Goal: Task Accomplishment & Management: Manage account settings

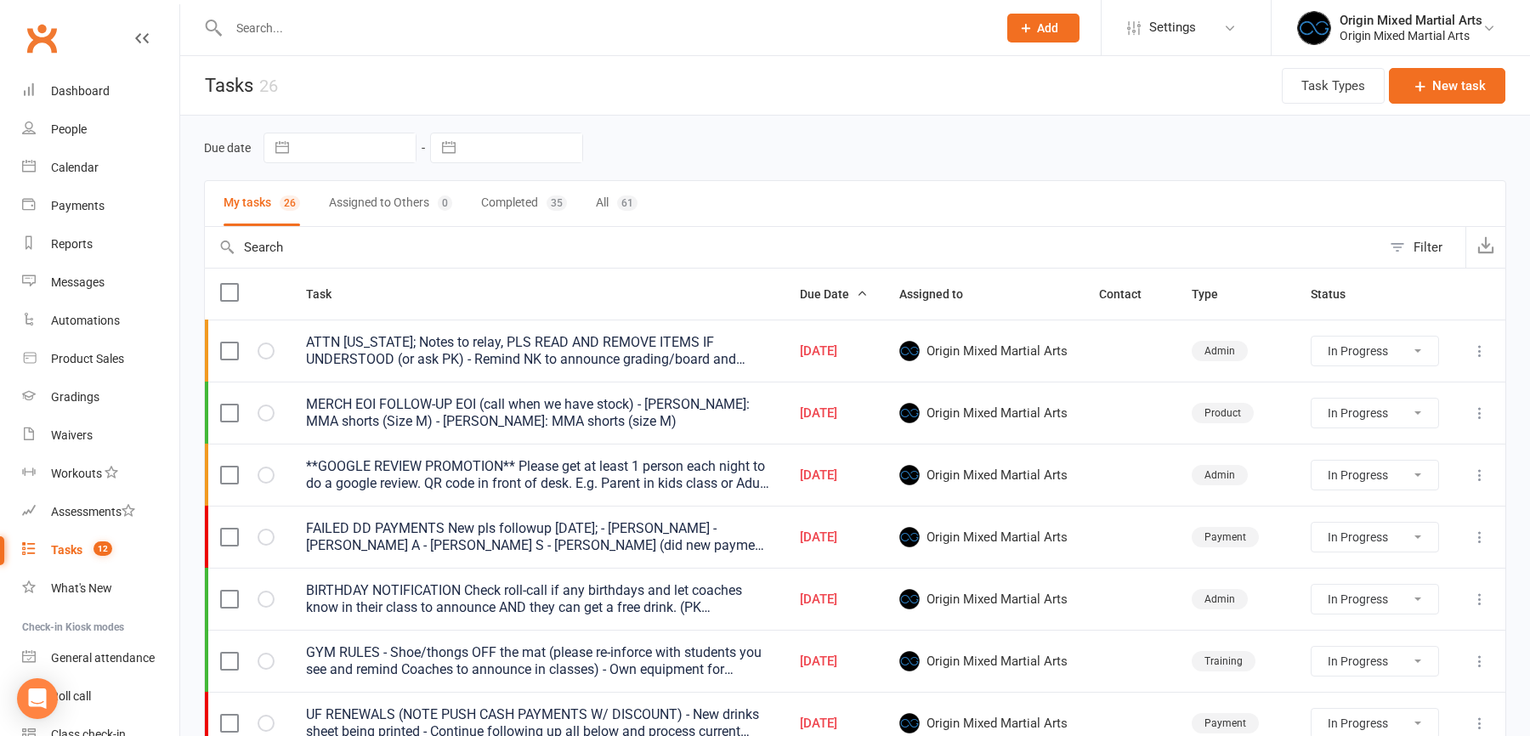
select select "started"
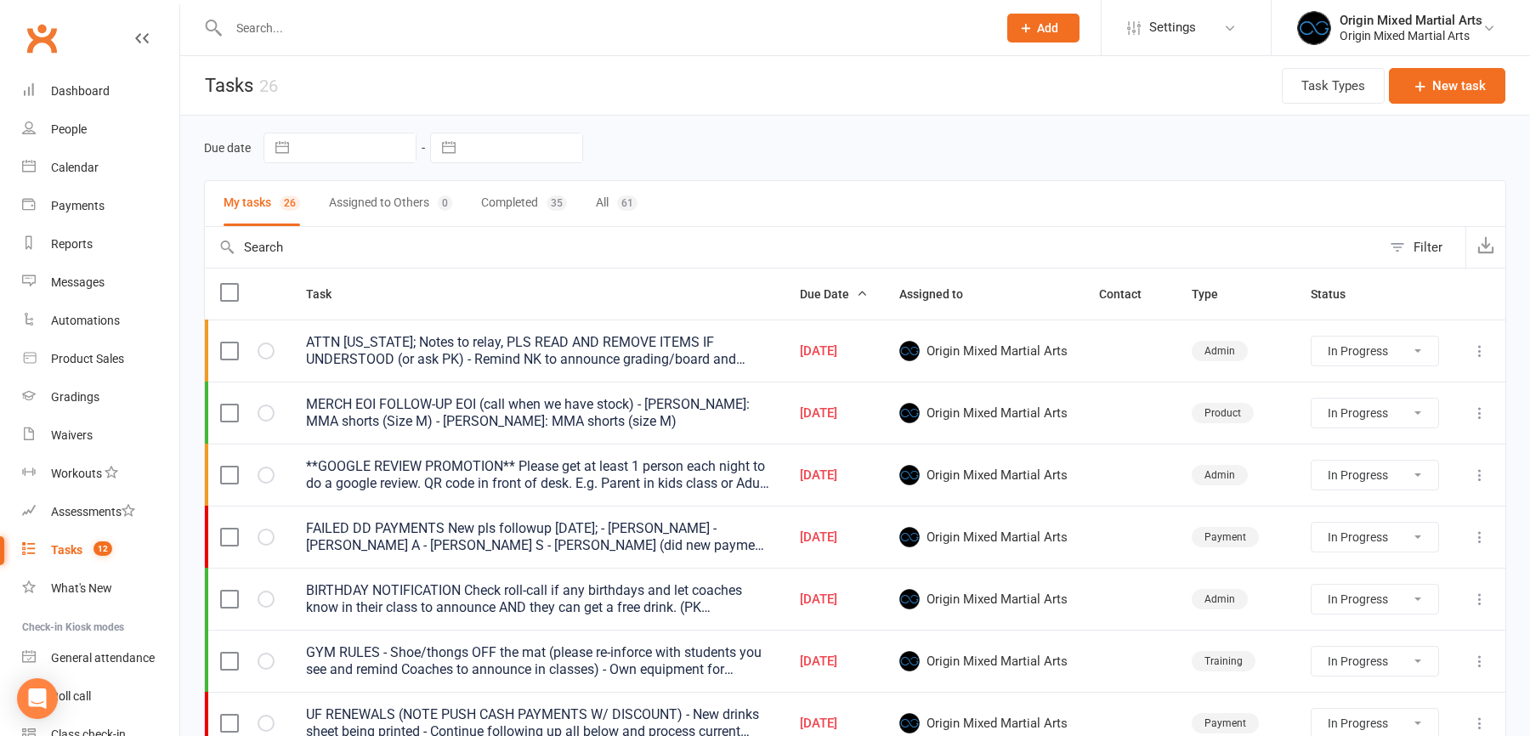
select select "started"
select select "waiting"
select select "started"
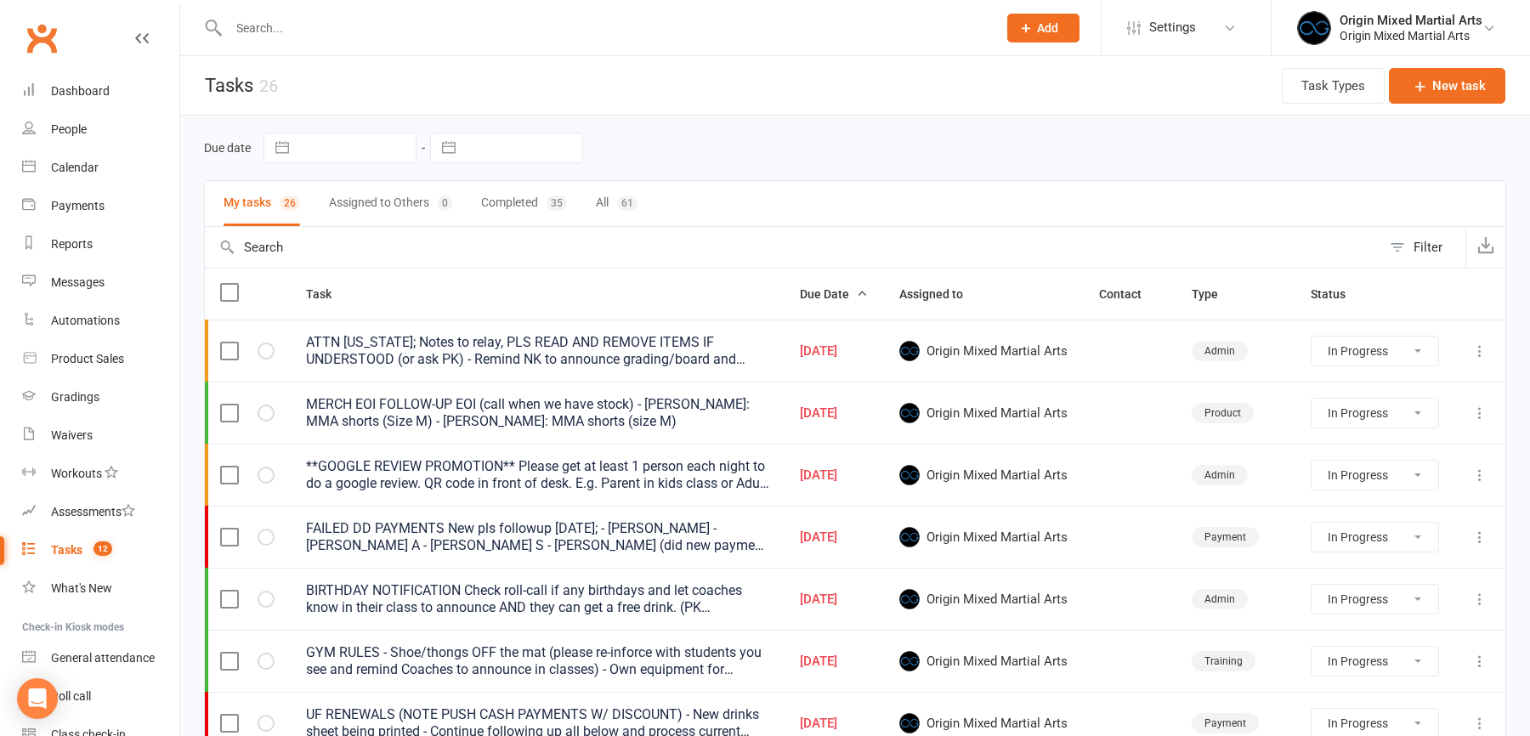
select select "started"
select select "waiting"
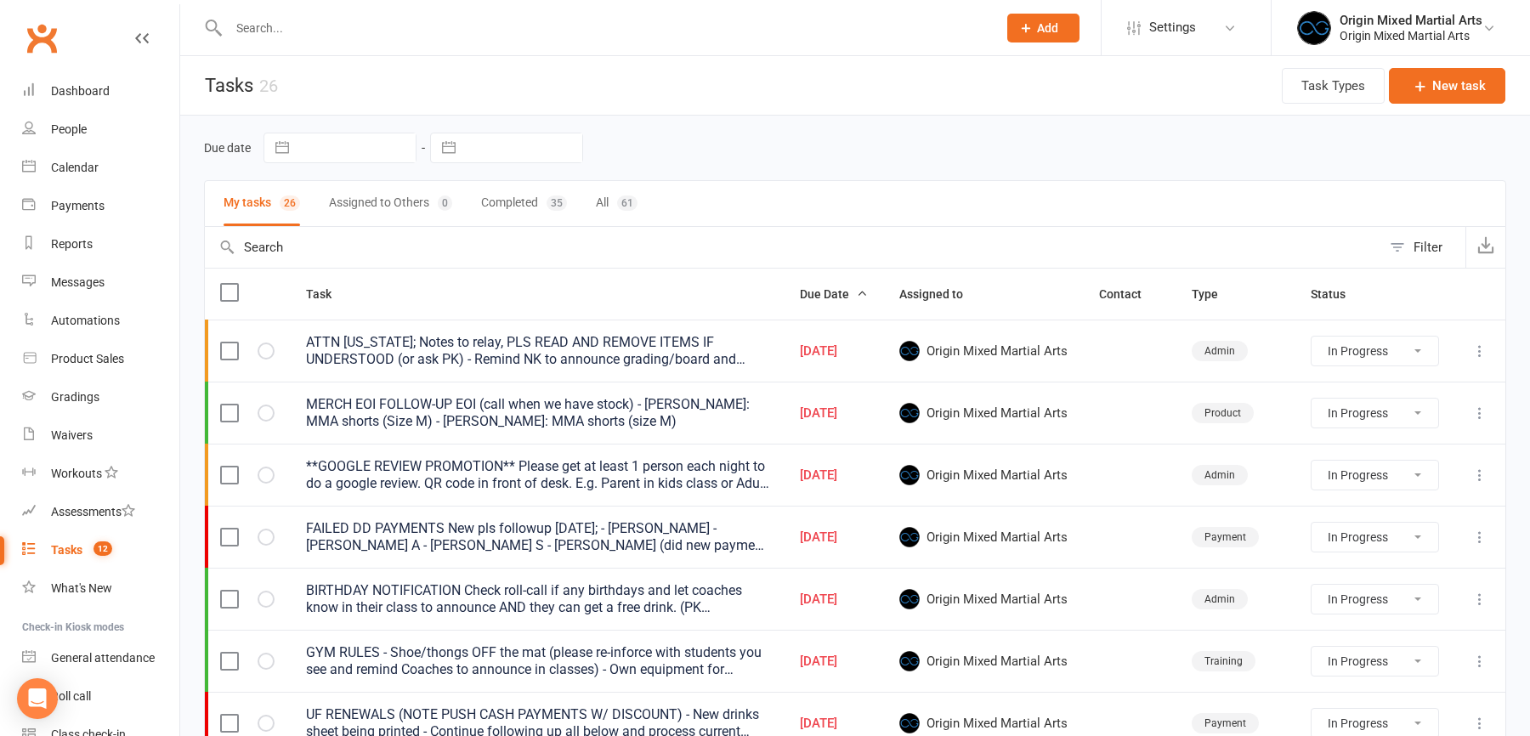
select select "waiting"
select select "started"
select select "waiting"
select select "started"
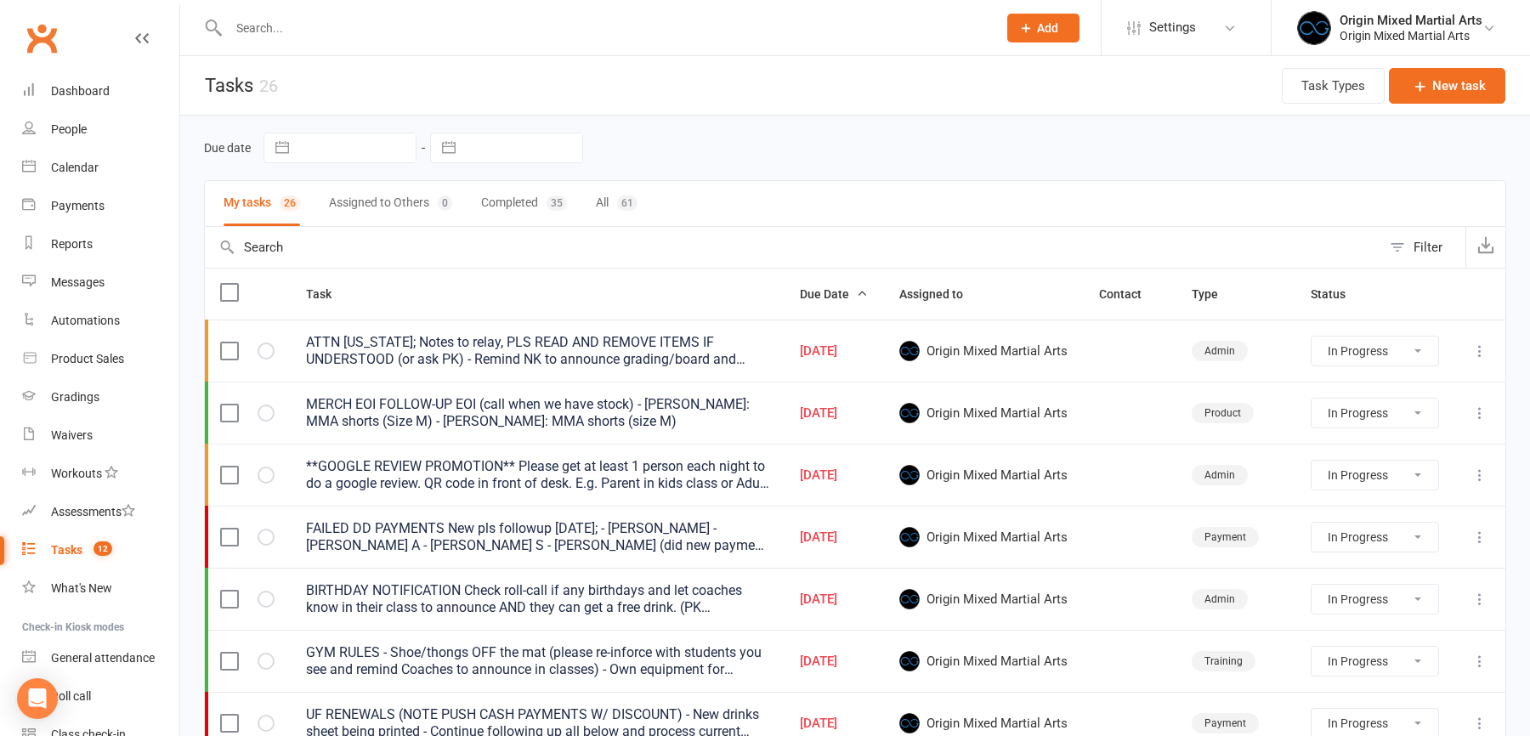
select select "started"
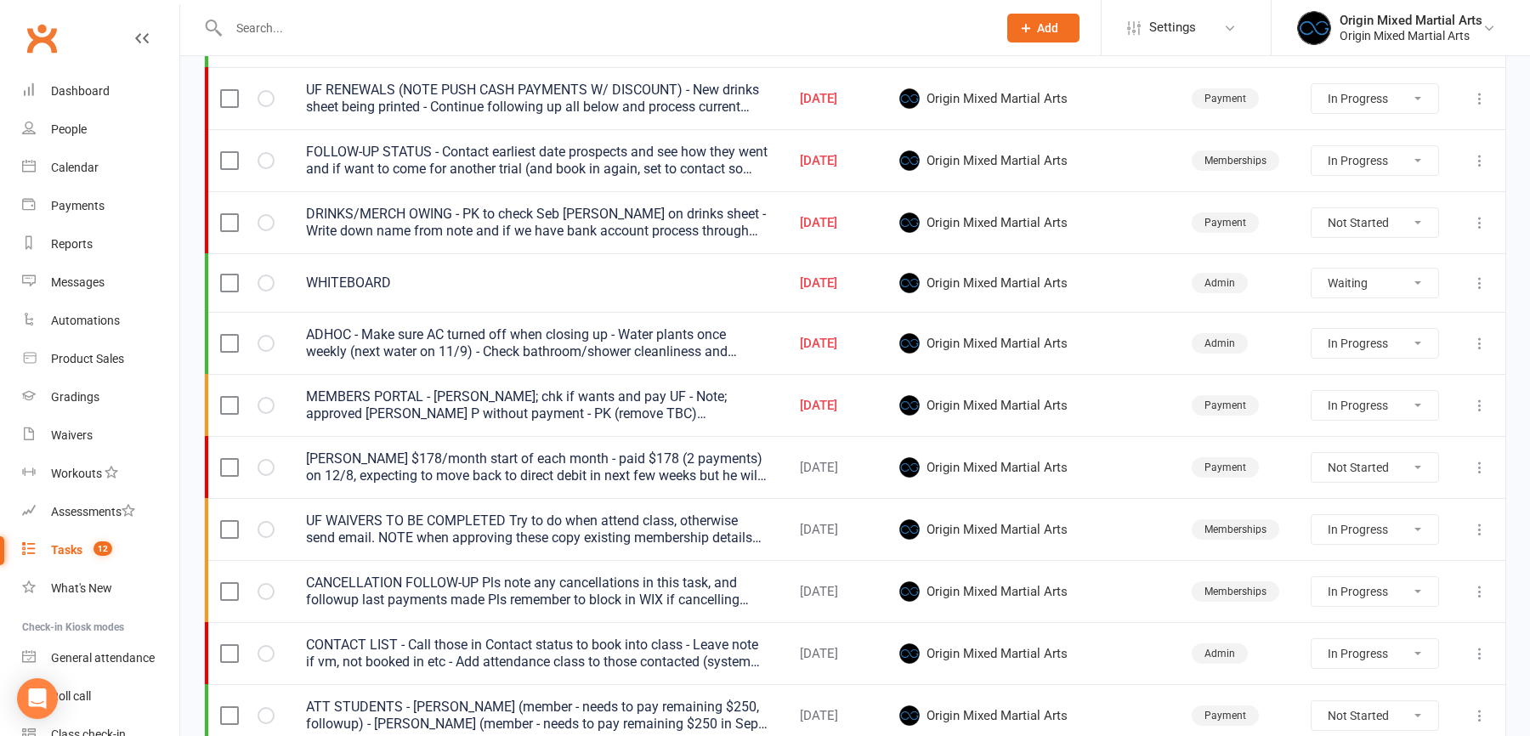
click at [1487, 275] on icon at bounding box center [1480, 283] width 17 height 17
click at [1414, 334] on link "Edit" at bounding box center [1405, 345] width 168 height 34
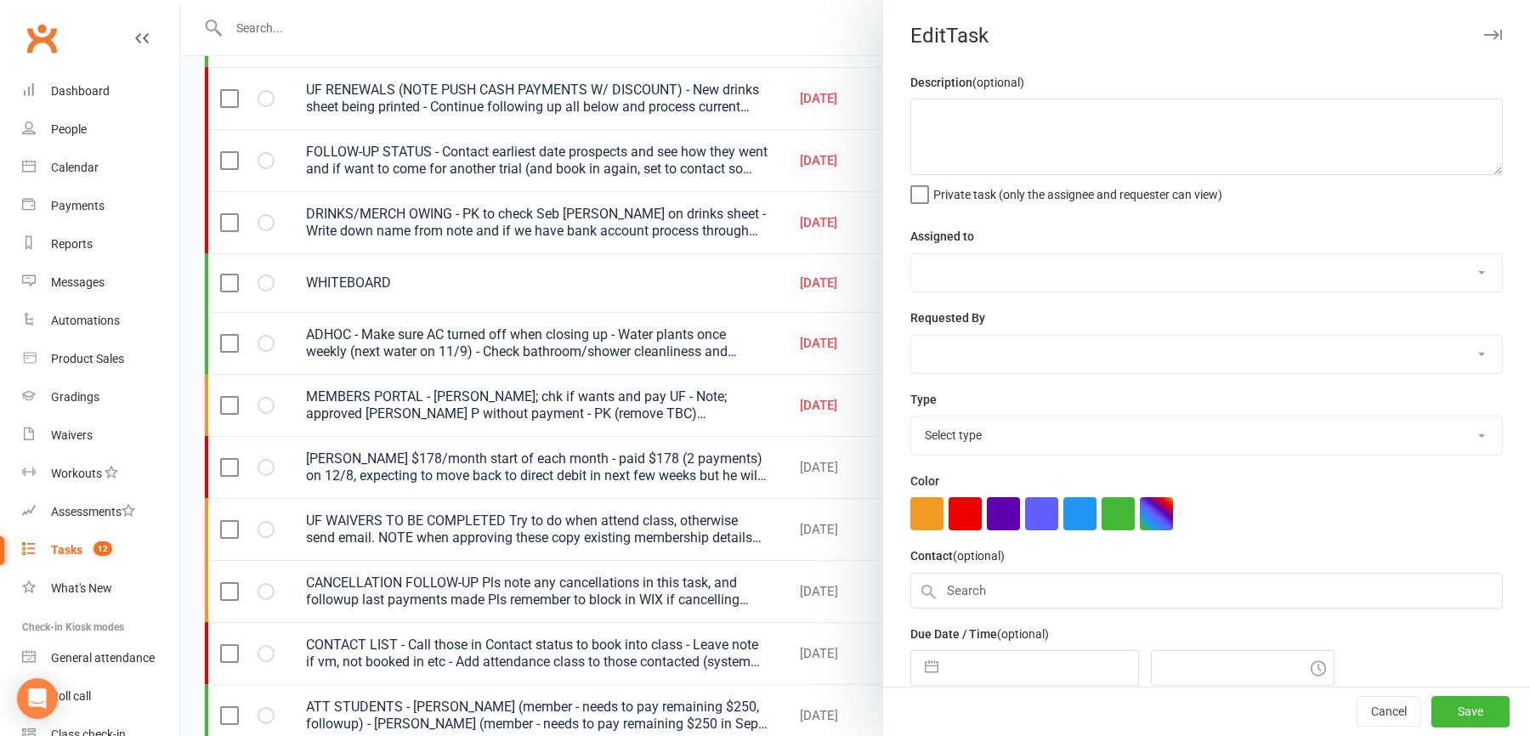
type textarea "WHITEBOARD"
select select "43946"
type input "[DATE]"
type input "4:00pm"
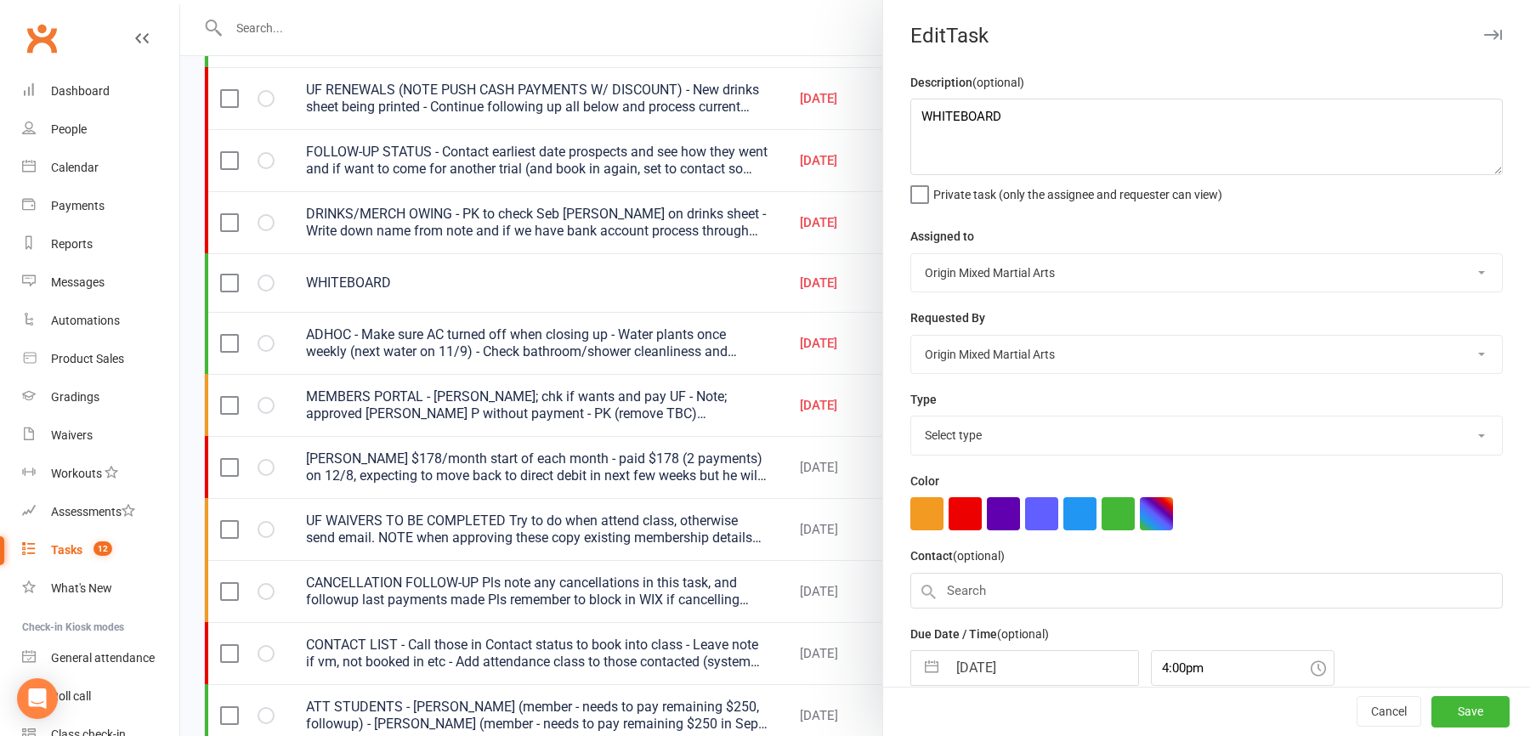
select select "31926"
click at [1058, 122] on textarea "WHITEBOARD" at bounding box center [1206, 137] width 593 height 77
type textarea "WHITEBOARD - Update grading times; Adults BJJ 7-9pm (6pm MMA still on), Adults …"
click at [1452, 707] on button "Save" at bounding box center [1471, 712] width 78 height 31
select select "started"
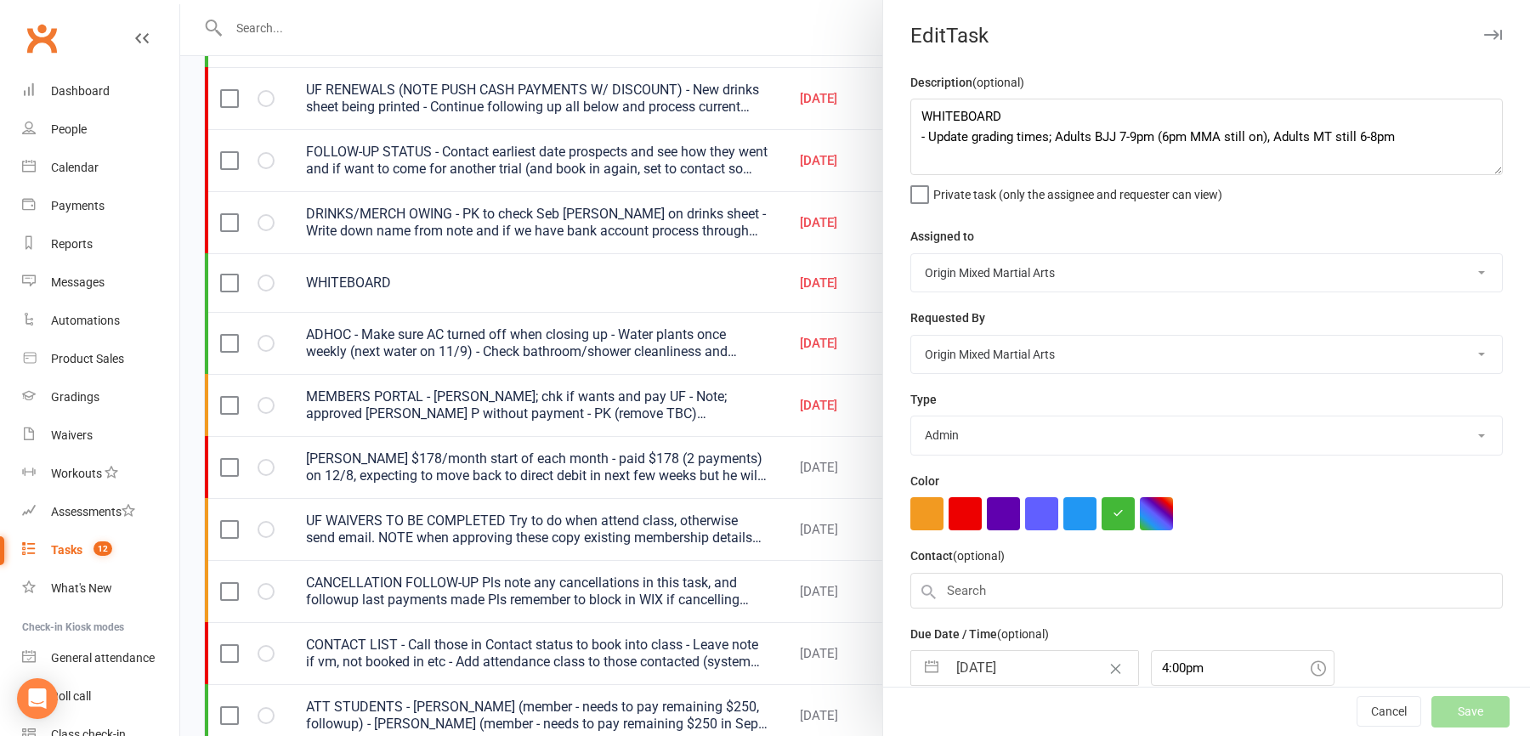
select select "started"
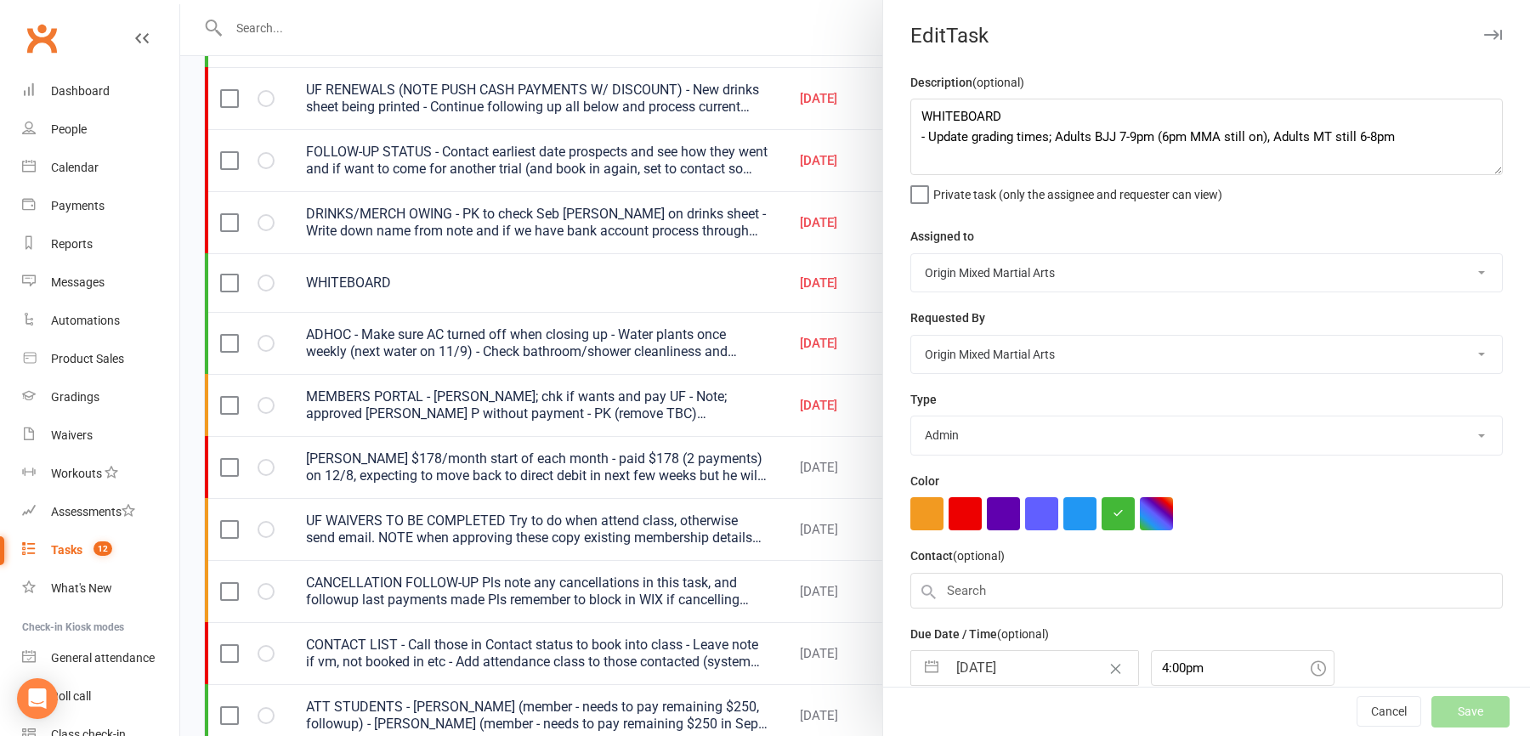
select select "started"
select select "waiting"
select select "started"
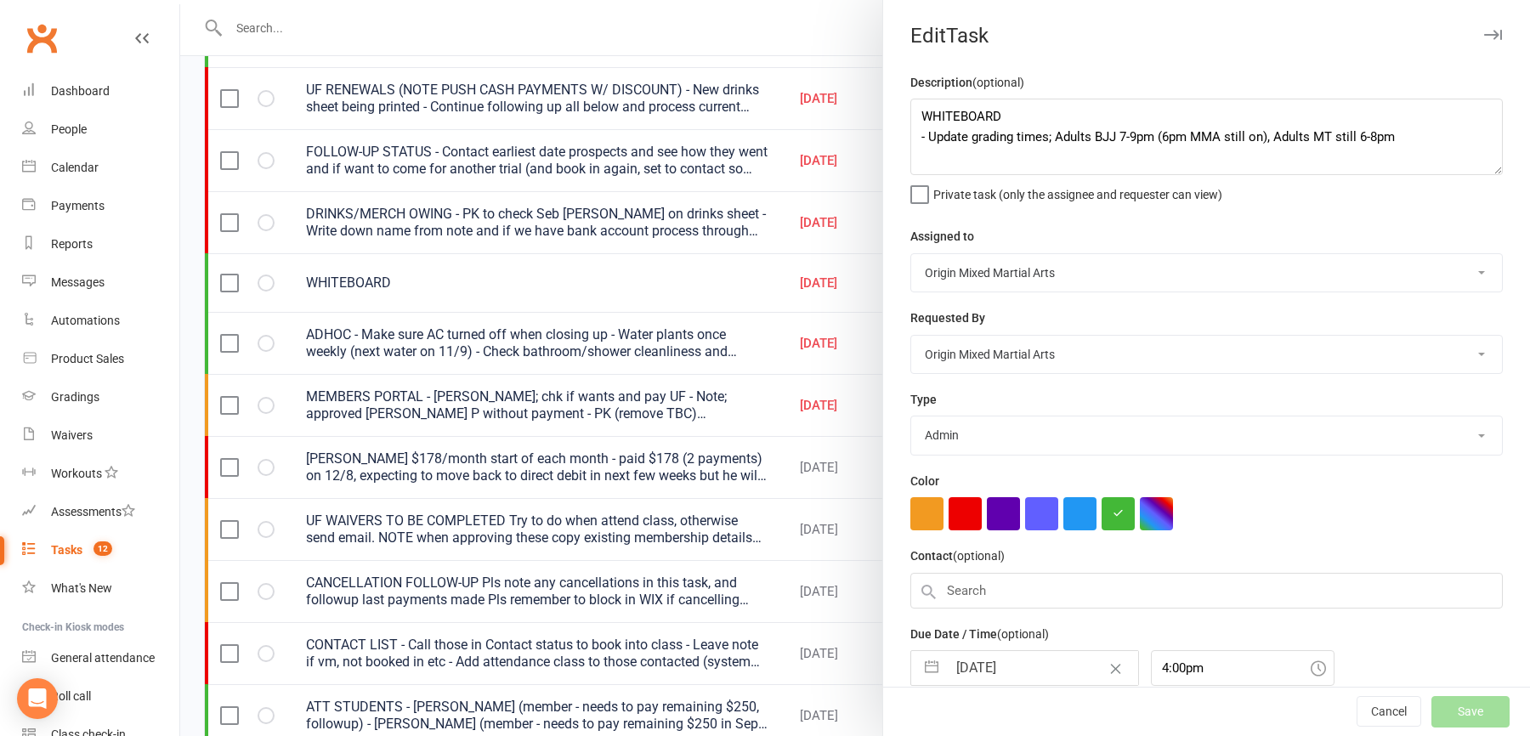
select select "started"
select select "waiting"
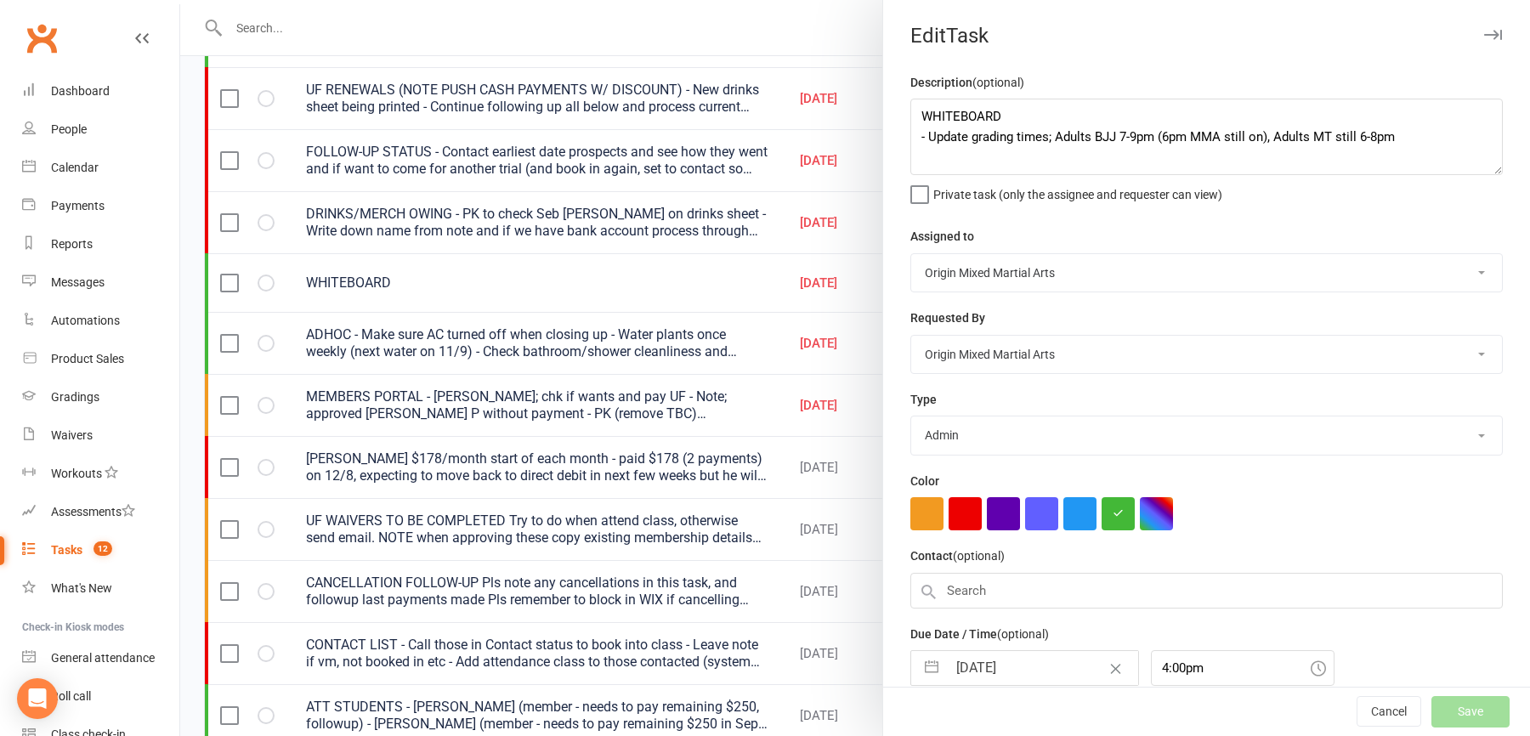
select select "waiting"
select select "started"
select select "waiting"
select select "started"
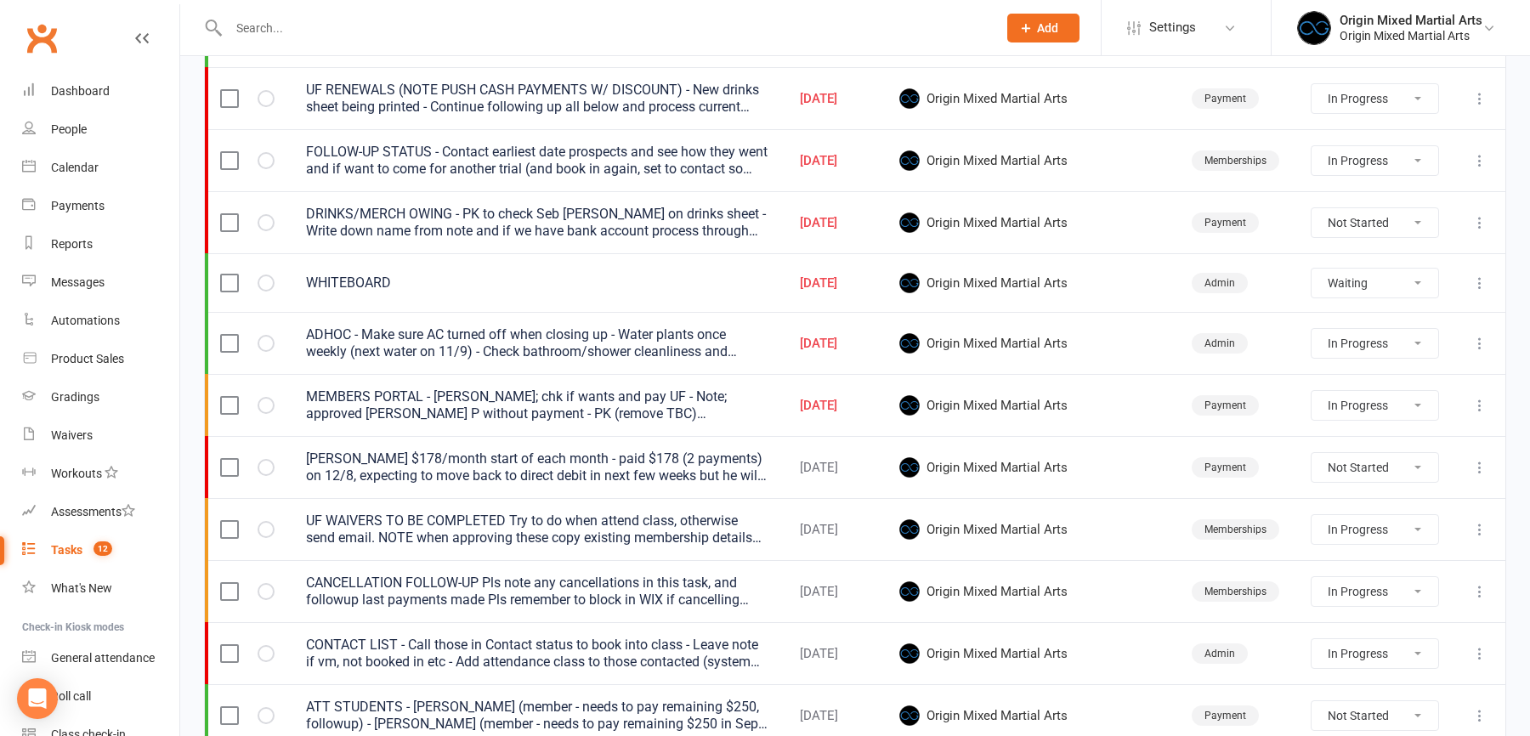
select select "started"
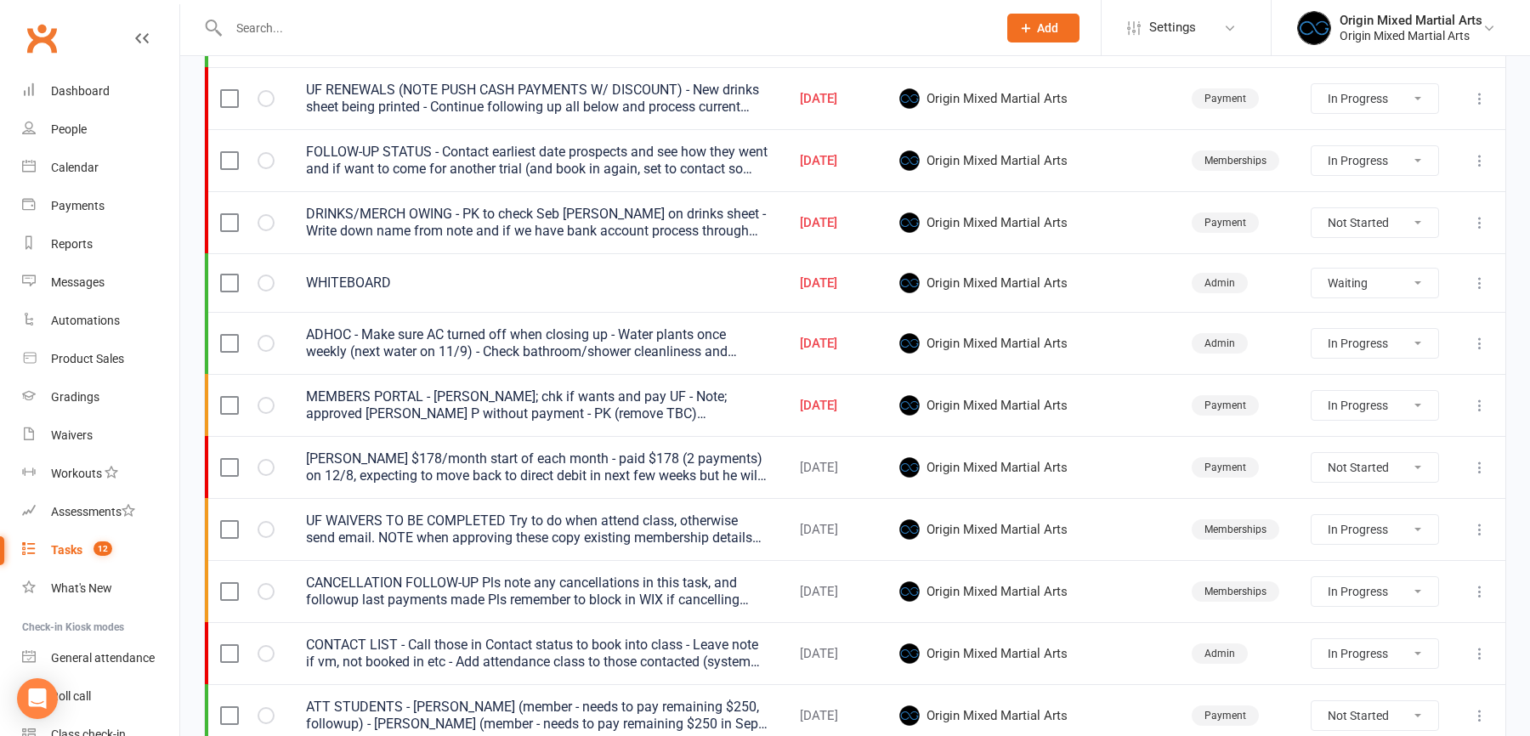
select select "started"
select select "waiting"
select select "started"
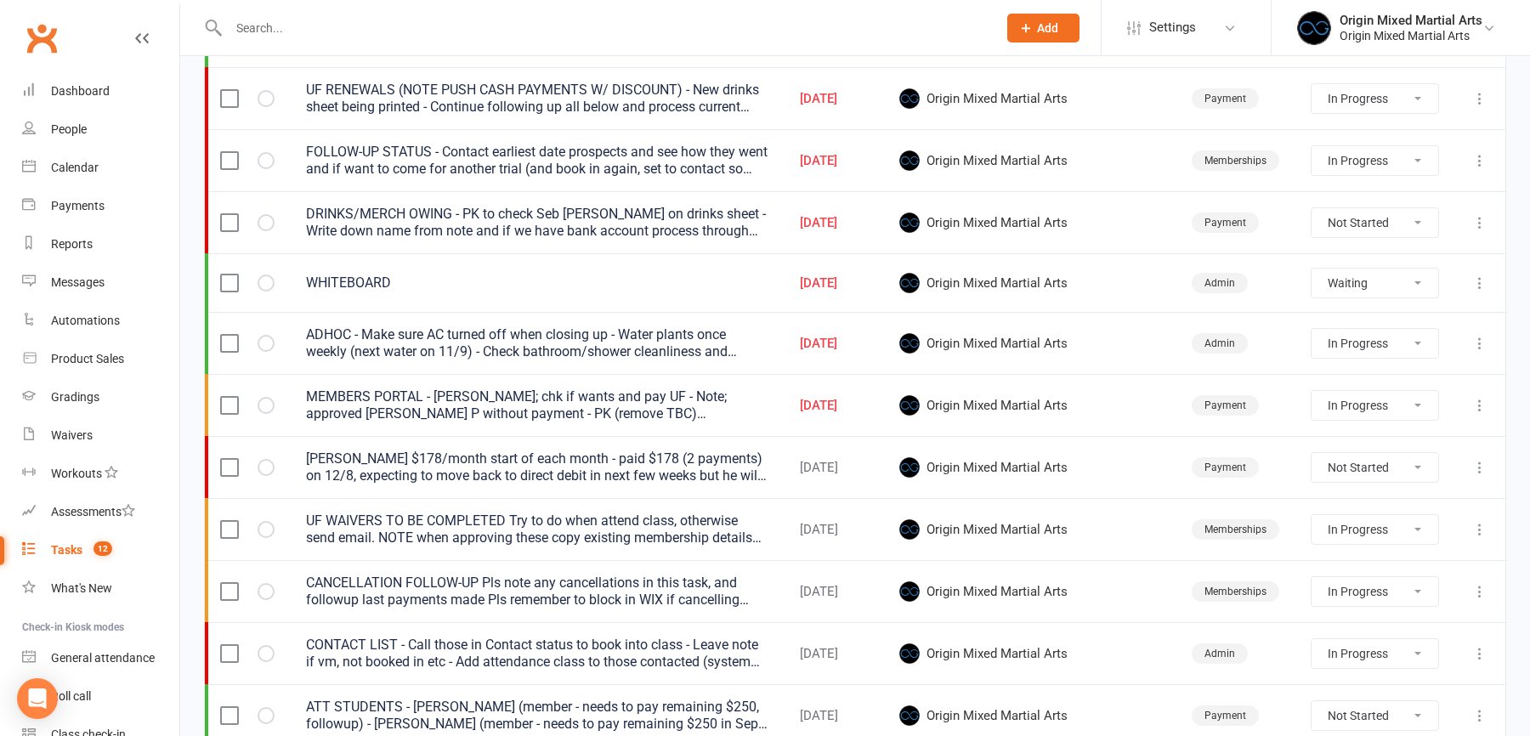
select select "started"
select select "waiting"
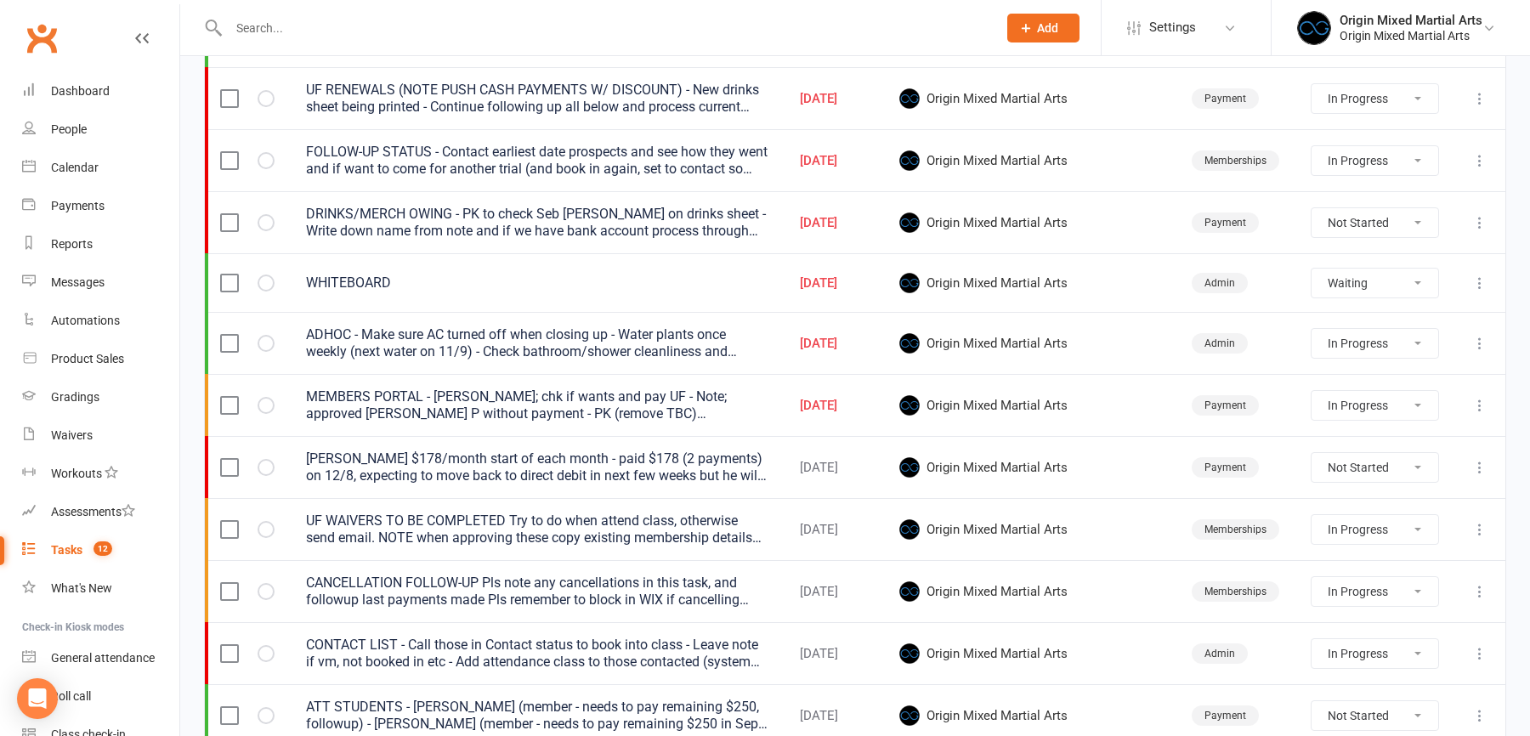
select select "waiting"
select select "started"
select select "waiting"
select select "started"
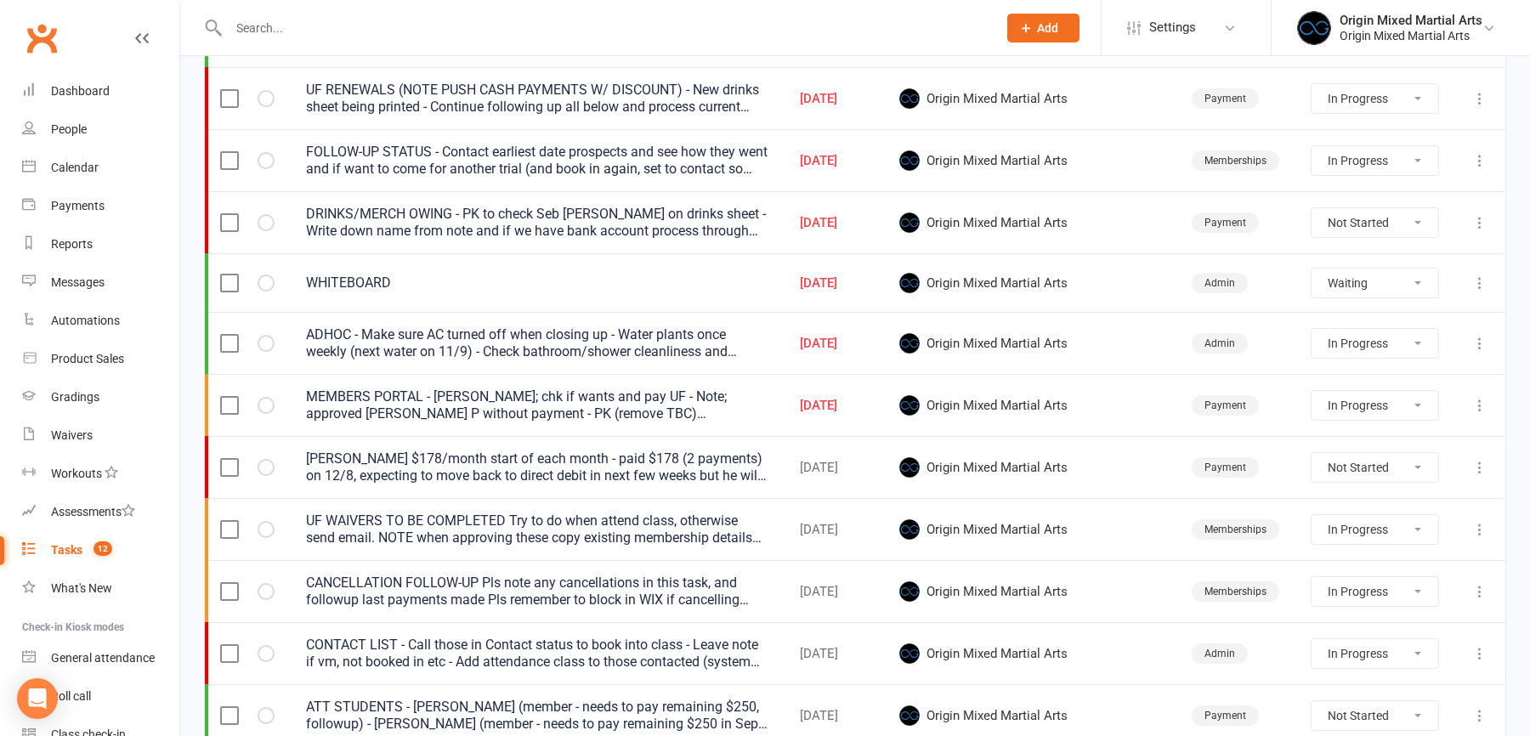
select select "started"
